Goal: Task Accomplishment & Management: Complete application form

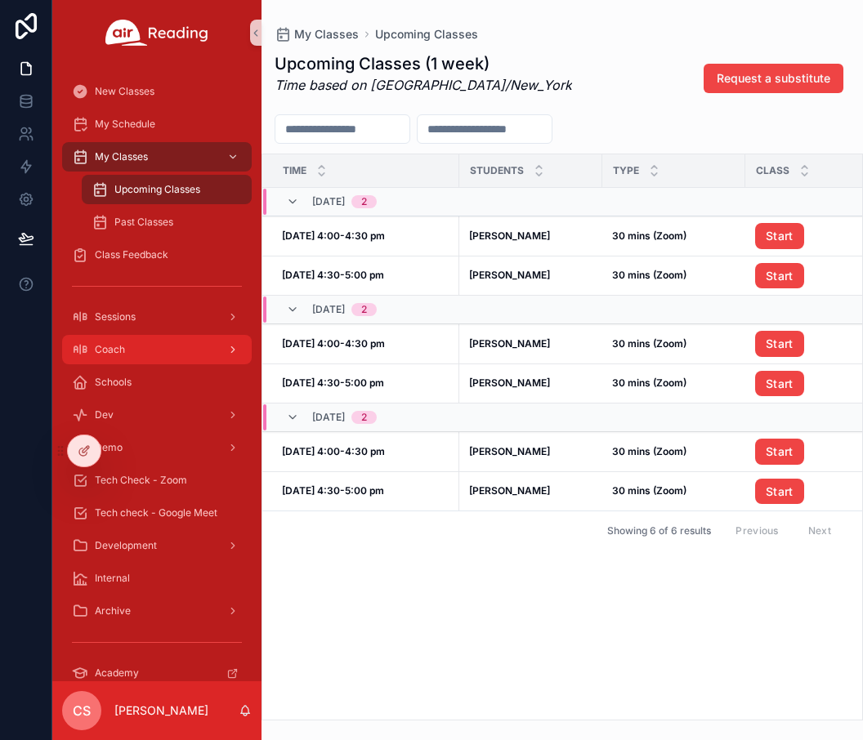
click at [156, 345] on div "Coach" at bounding box center [157, 350] width 170 height 26
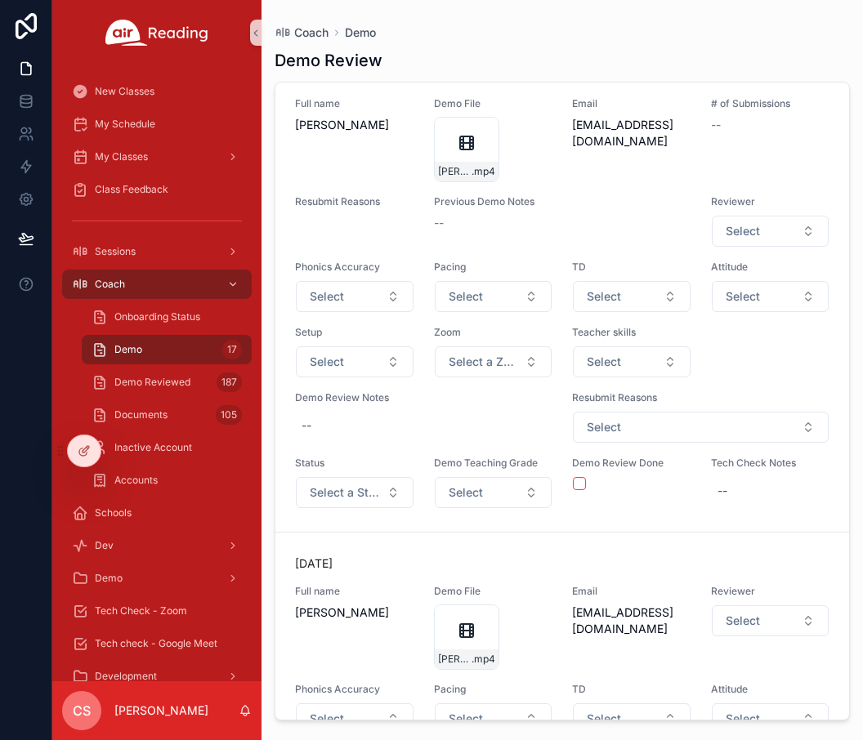
scroll to position [1784, 0]
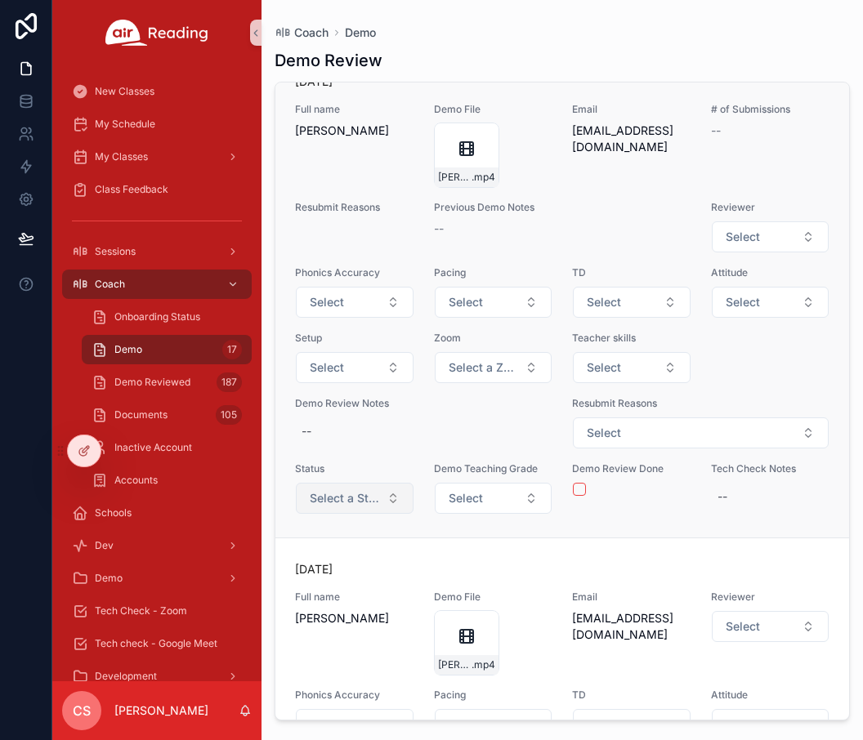
click at [328, 502] on span "Select a Status" at bounding box center [345, 498] width 70 height 16
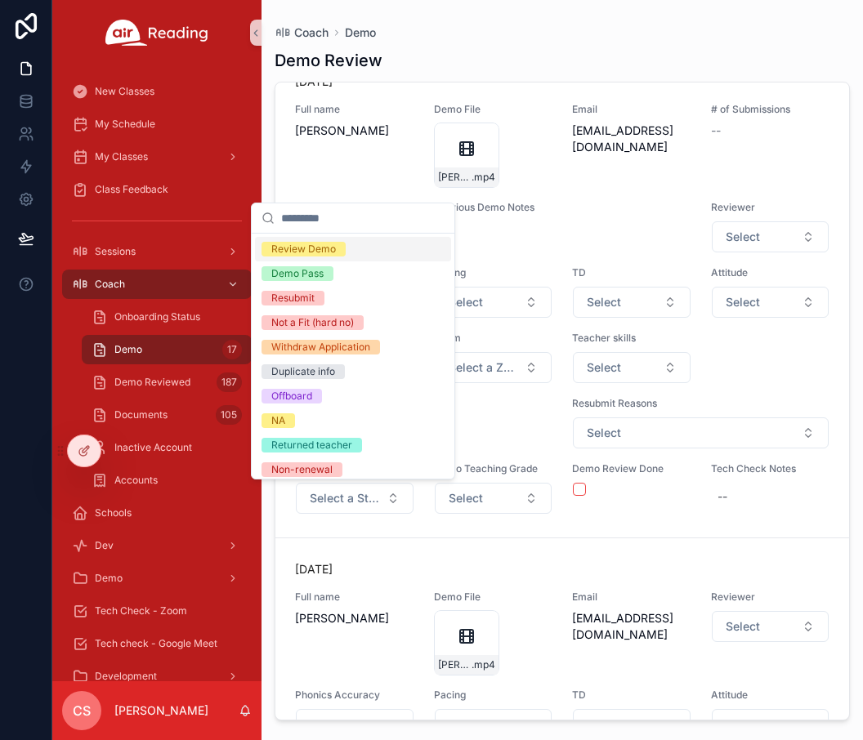
click at [325, 255] on div "Review Demo" at bounding box center [303, 249] width 65 height 15
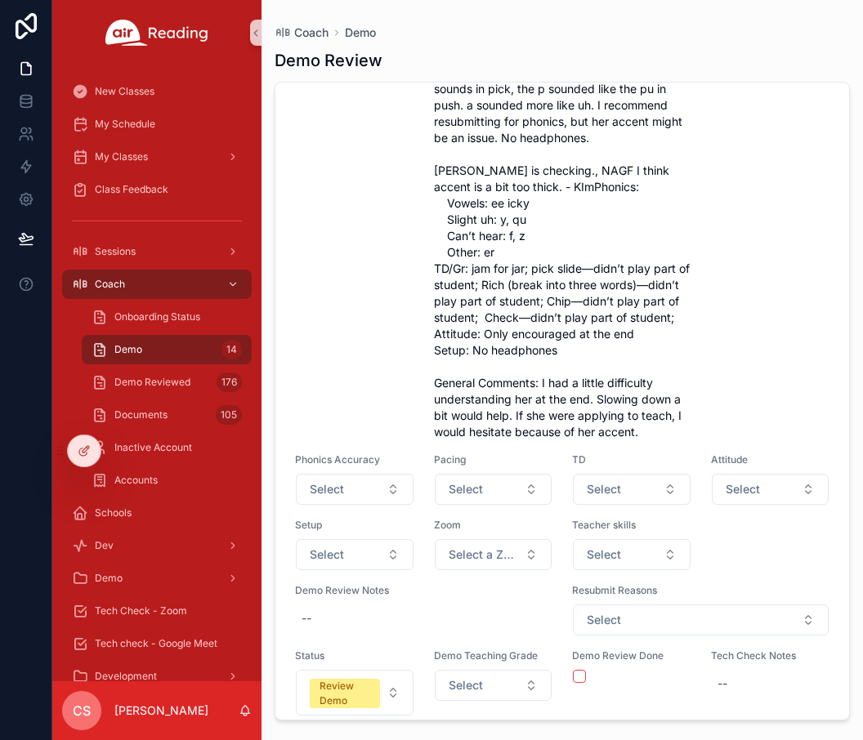
scroll to position [7789, 0]
